Goal: Navigation & Orientation: Find specific page/section

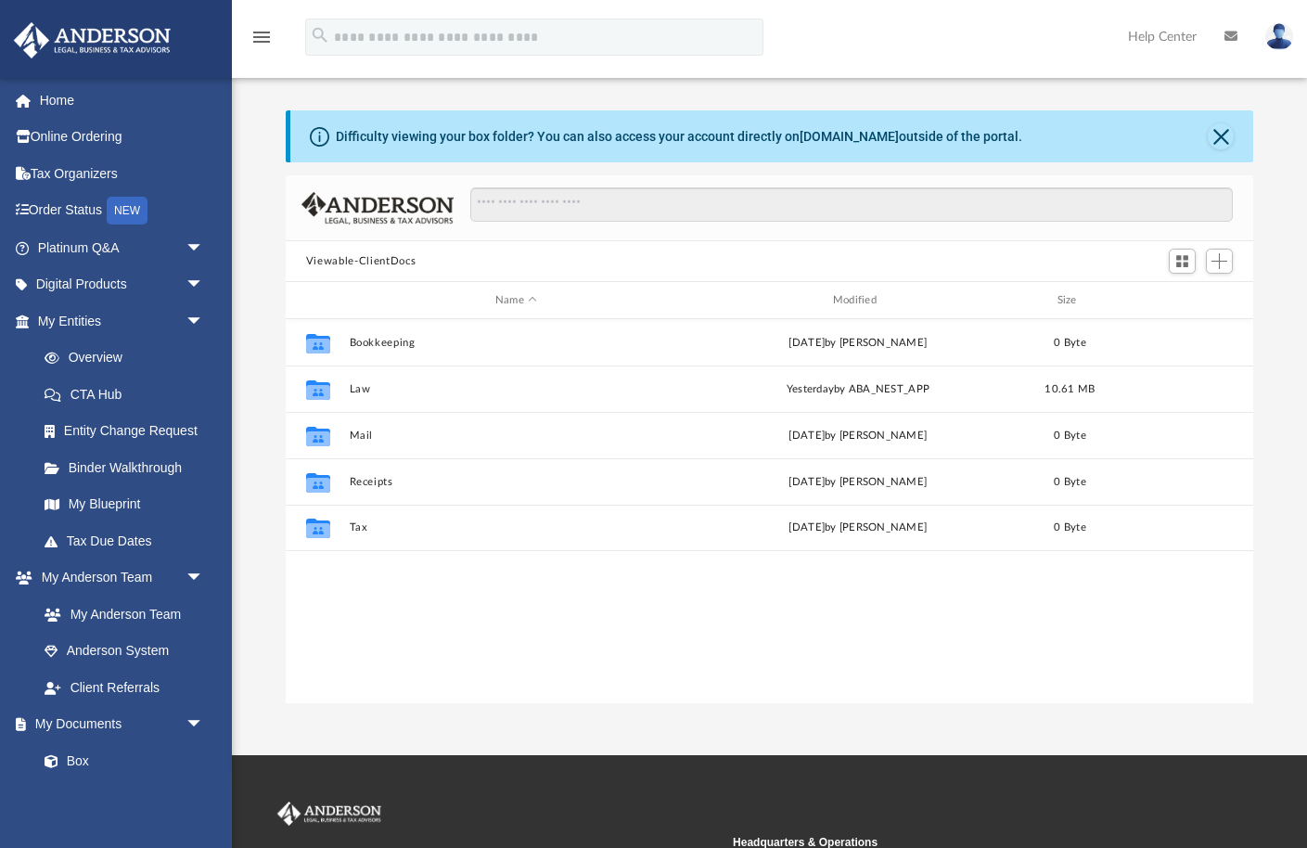
scroll to position [421, 967]
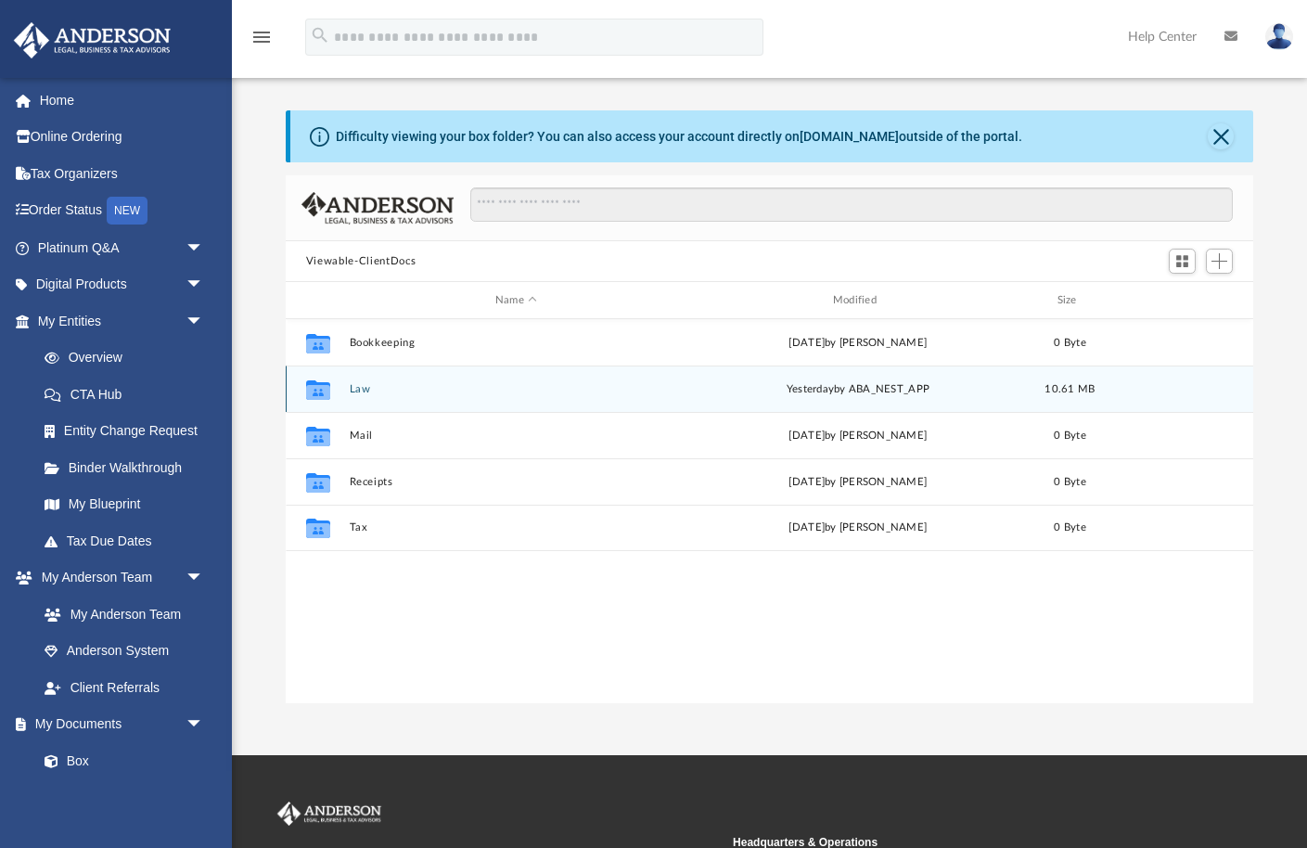
click at [361, 386] on button "Law" at bounding box center [516, 389] width 334 height 12
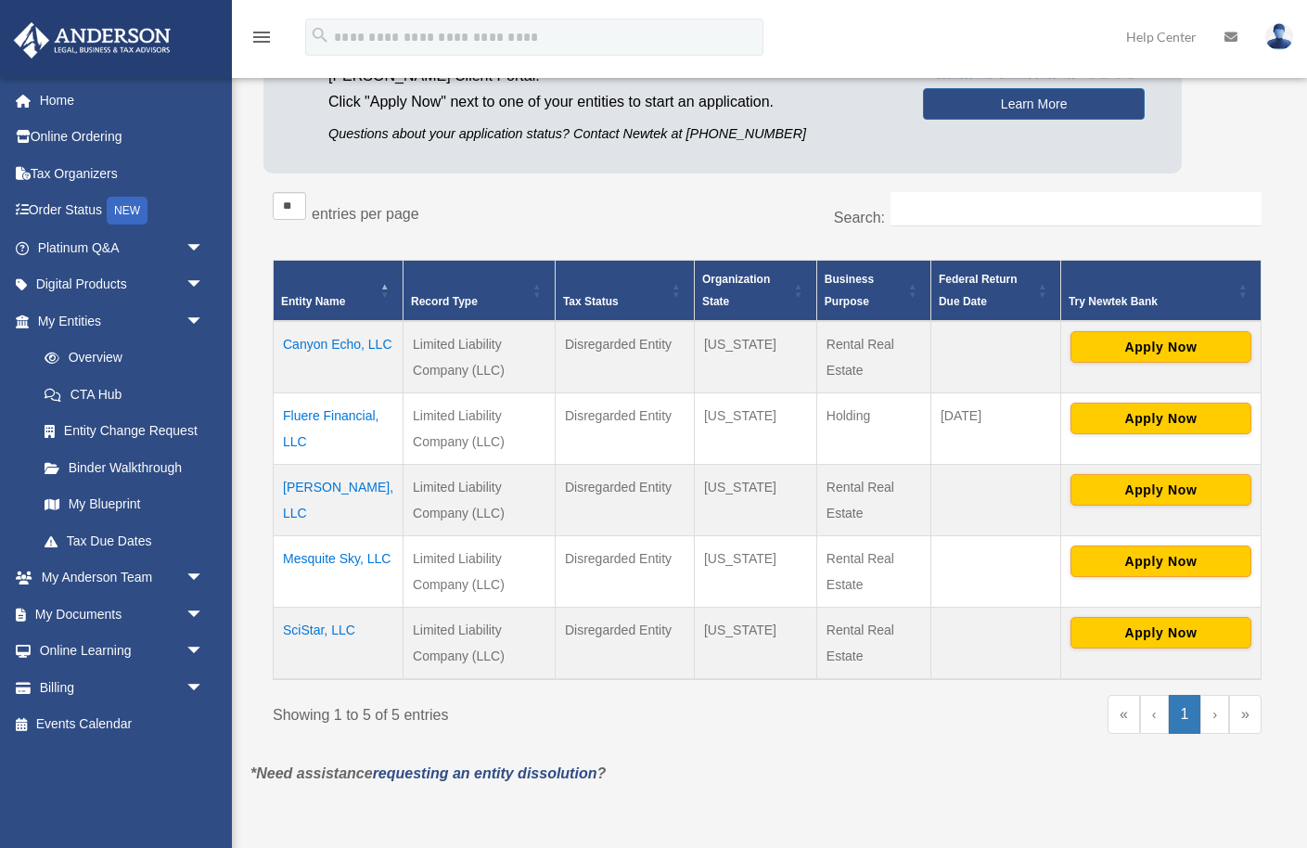
scroll to position [202, 0]
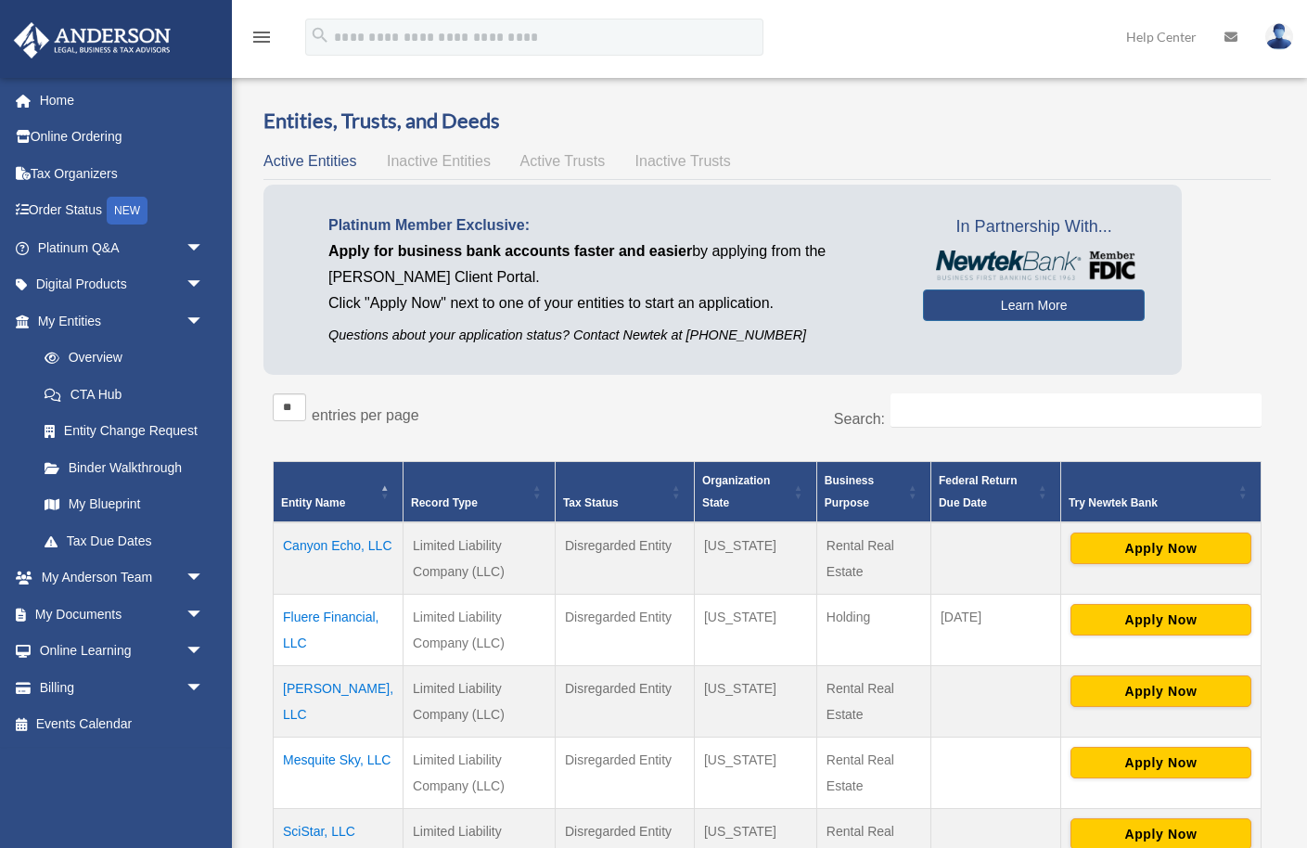
scroll to position [202, 0]
